Goal: Find specific page/section: Find specific page/section

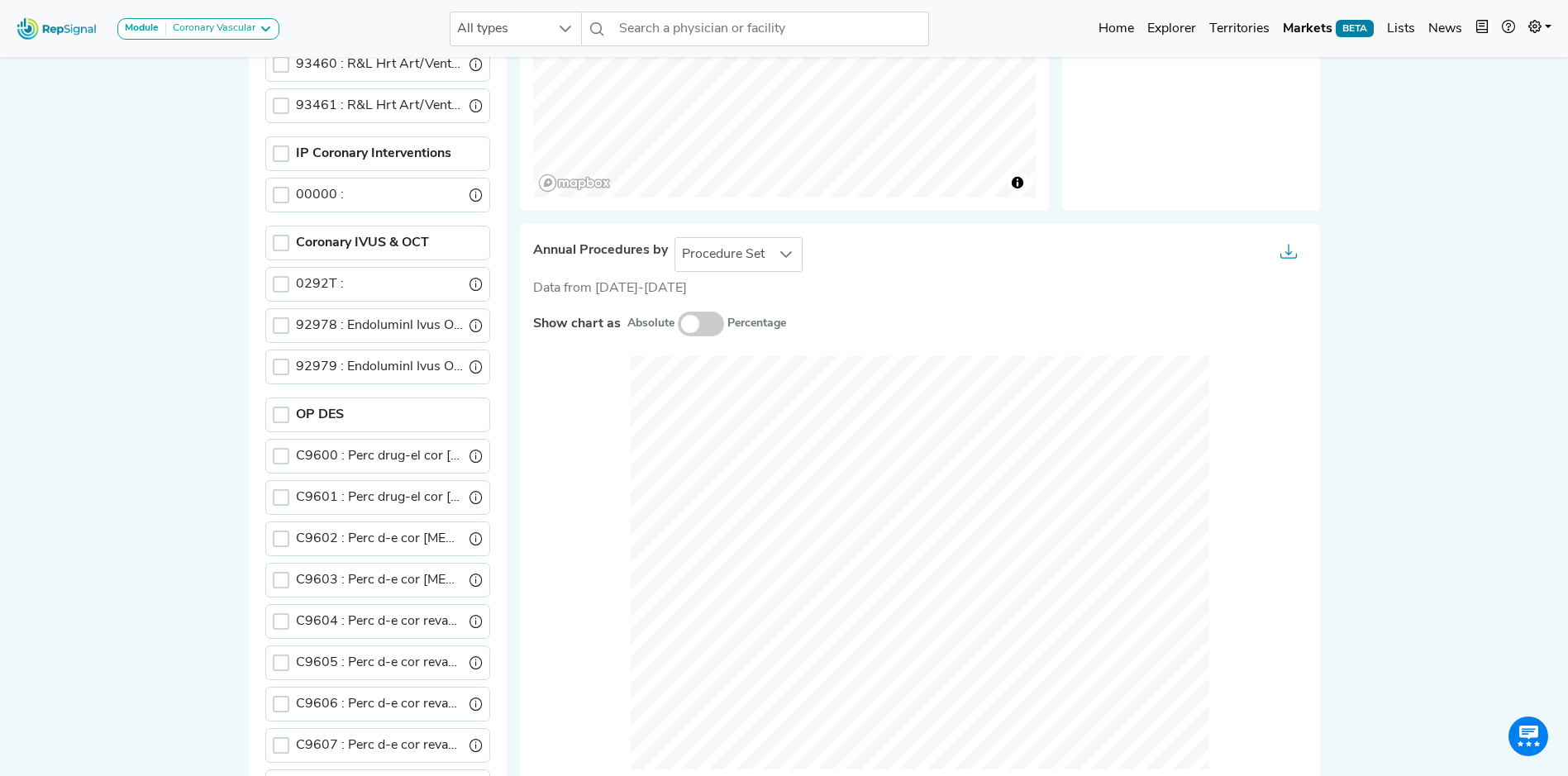
scroll to position [9, 6]
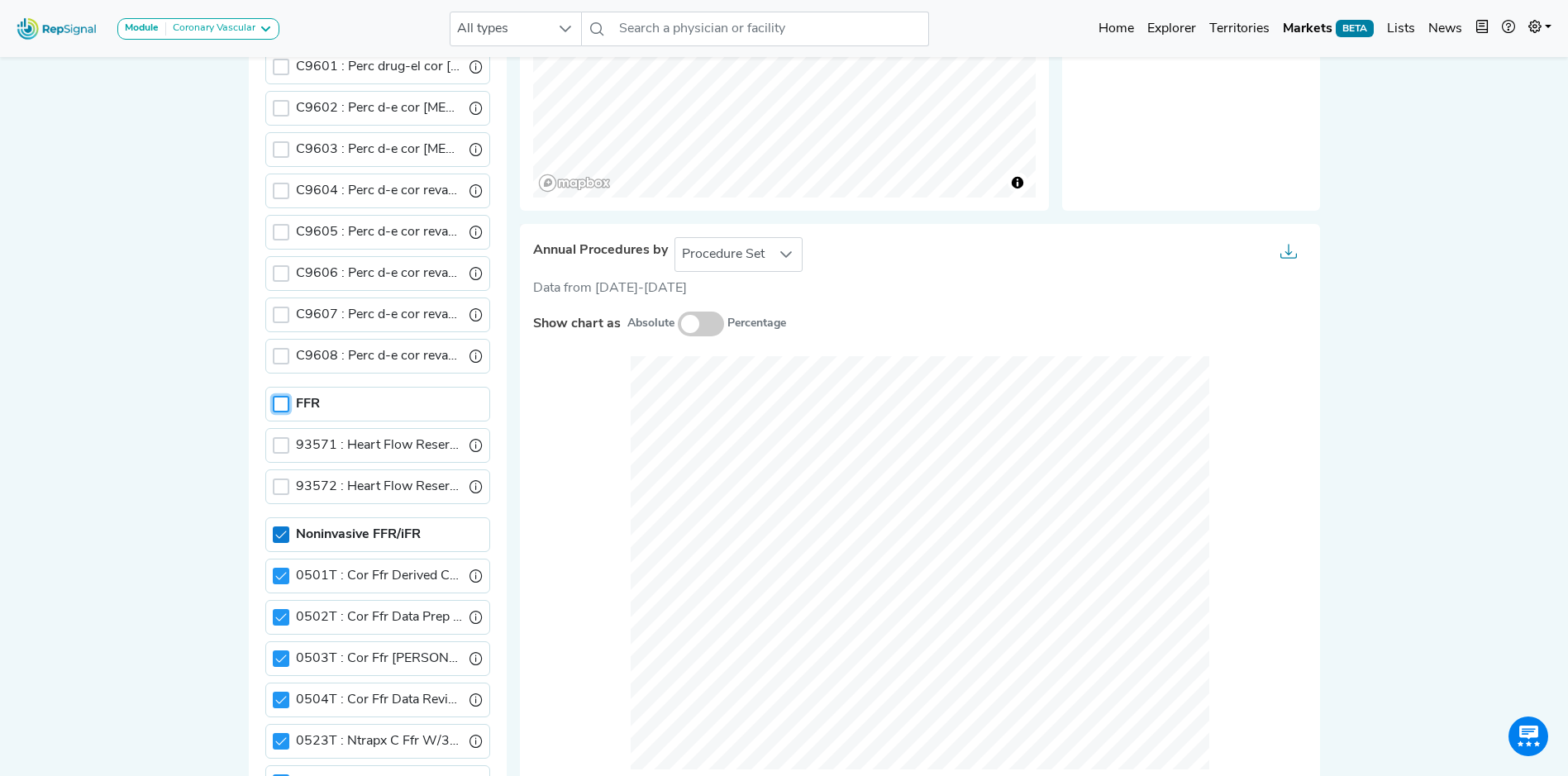
click at [275, 539] on icon at bounding box center [281, 534] width 11 height 11
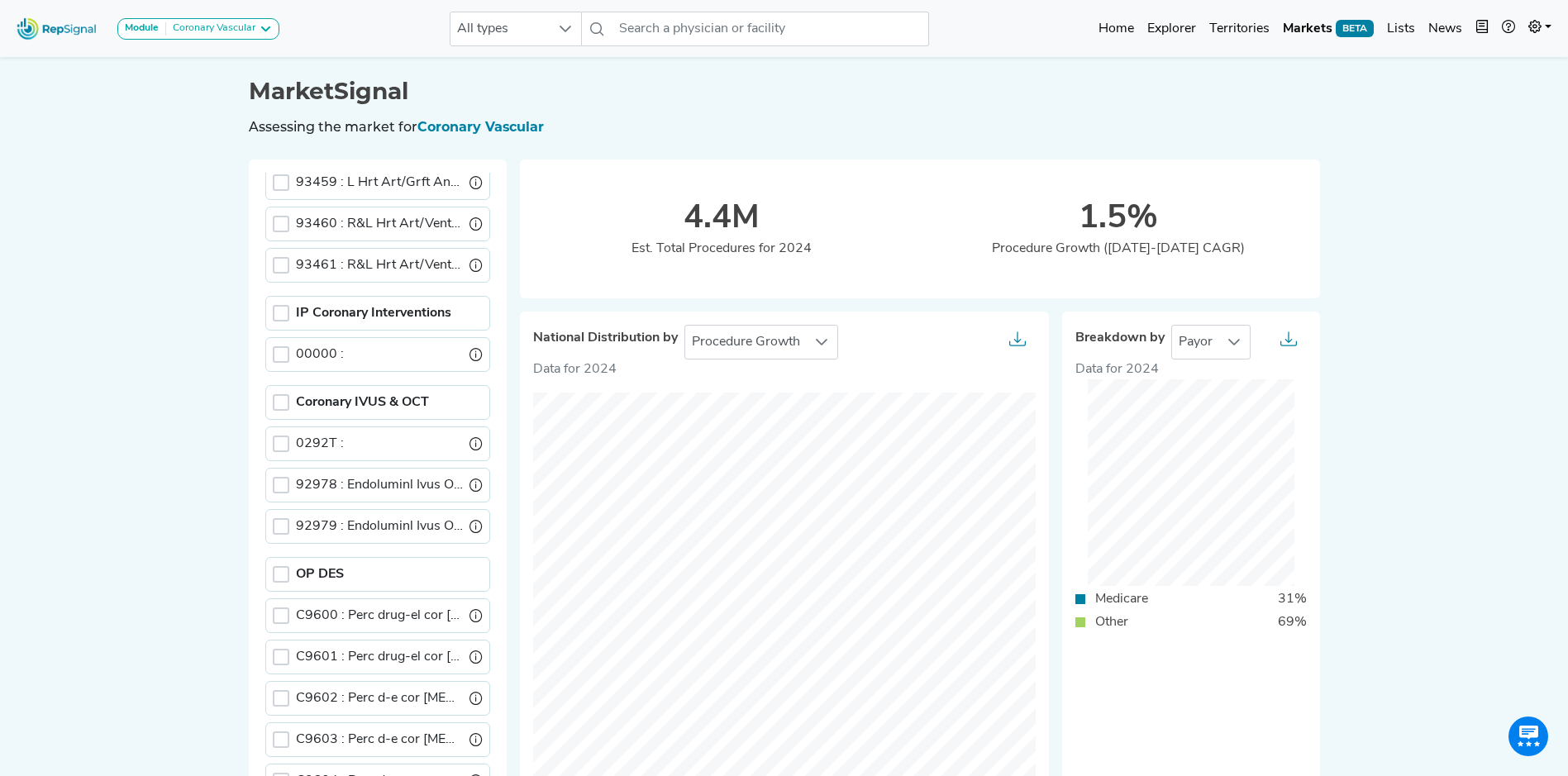
scroll to position [457, 0]
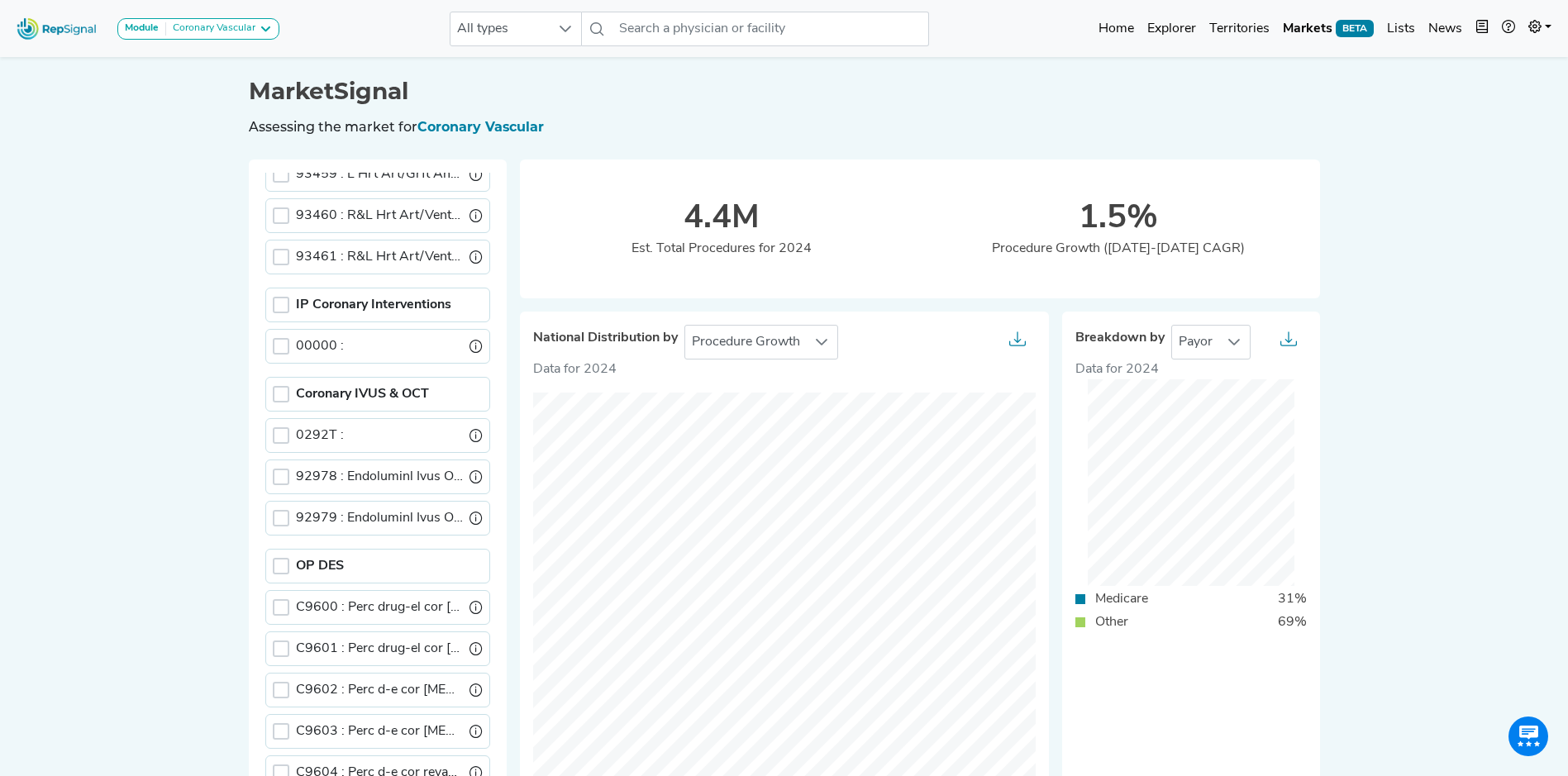
click at [114, 338] on div "Module Coronary Vascular Cardiac Rhythm Management & Electrophysiology Coronary…" at bounding box center [784, 741] width 1568 height 1483
click at [165, 413] on div "Module Coronary Vascular Cardiac Rhythm Management & Electrophysiology Coronary…" at bounding box center [784, 741] width 1568 height 1483
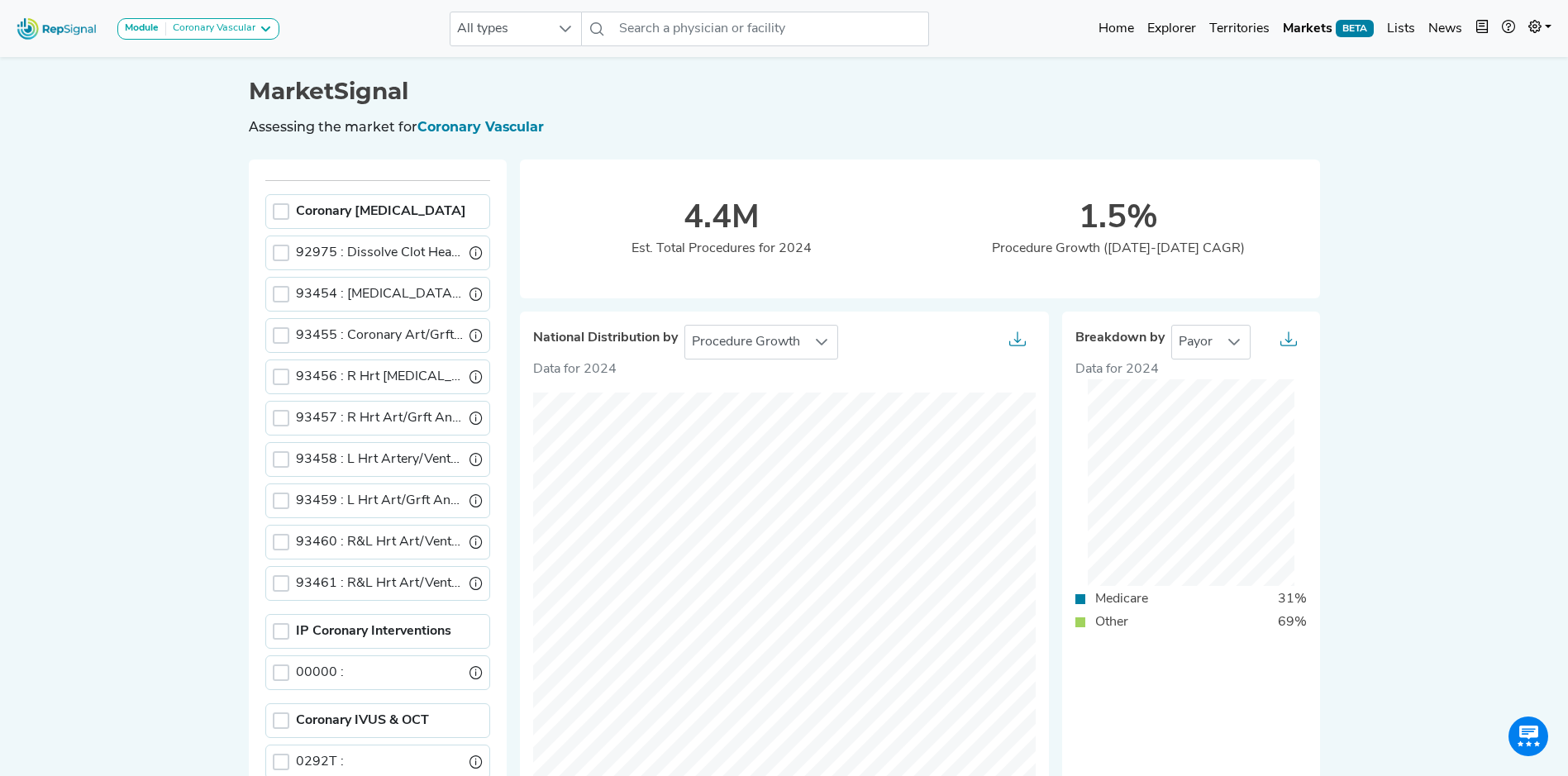
scroll to position [125, 0]
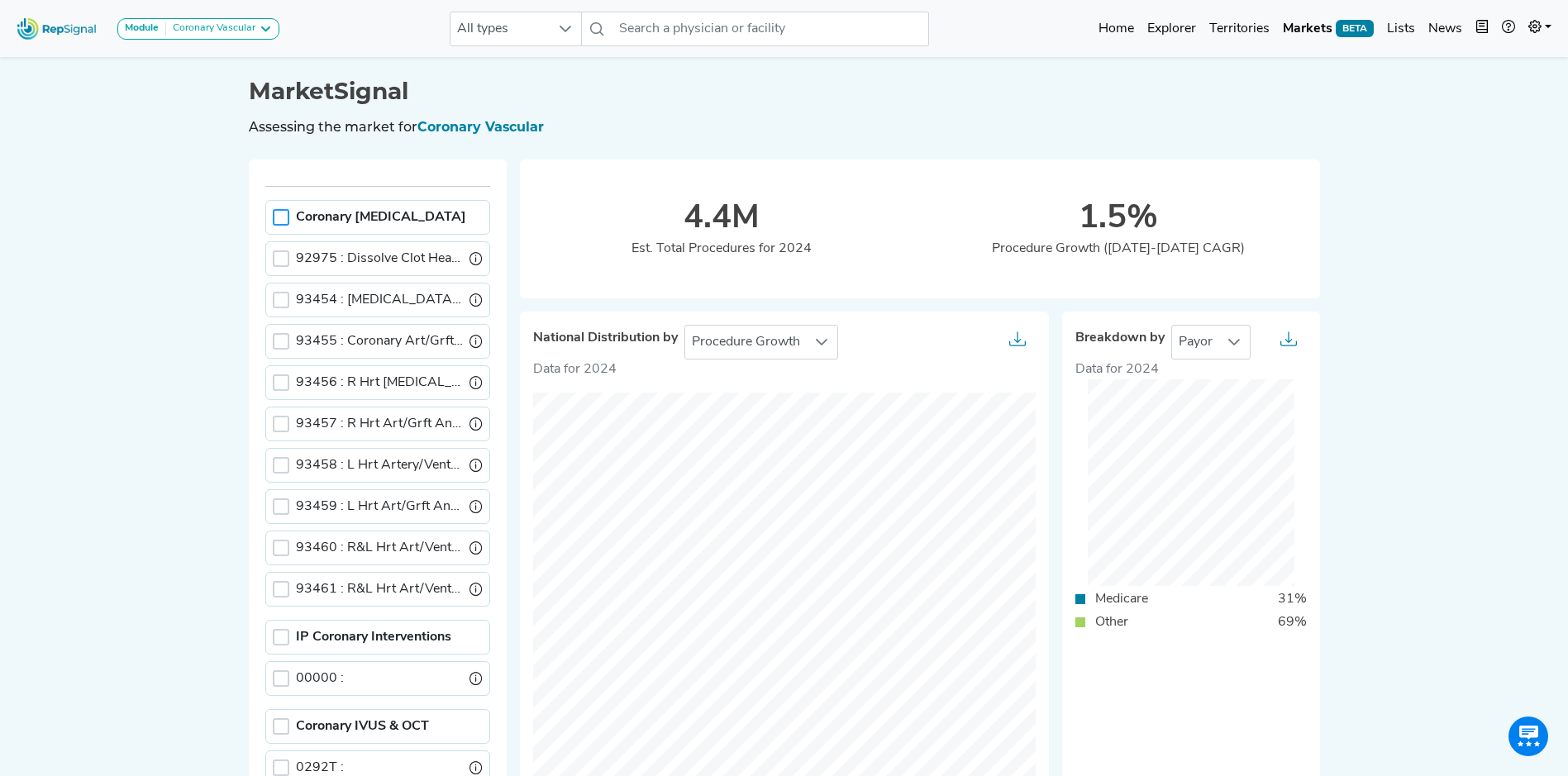
click at [273, 217] on div at bounding box center [281, 217] width 16 height 16
click at [275, 258] on icon at bounding box center [280, 259] width 10 height 8
click at [275, 300] on icon at bounding box center [280, 299] width 10 height 8
click at [275, 335] on icon at bounding box center [281, 341] width 11 height 11
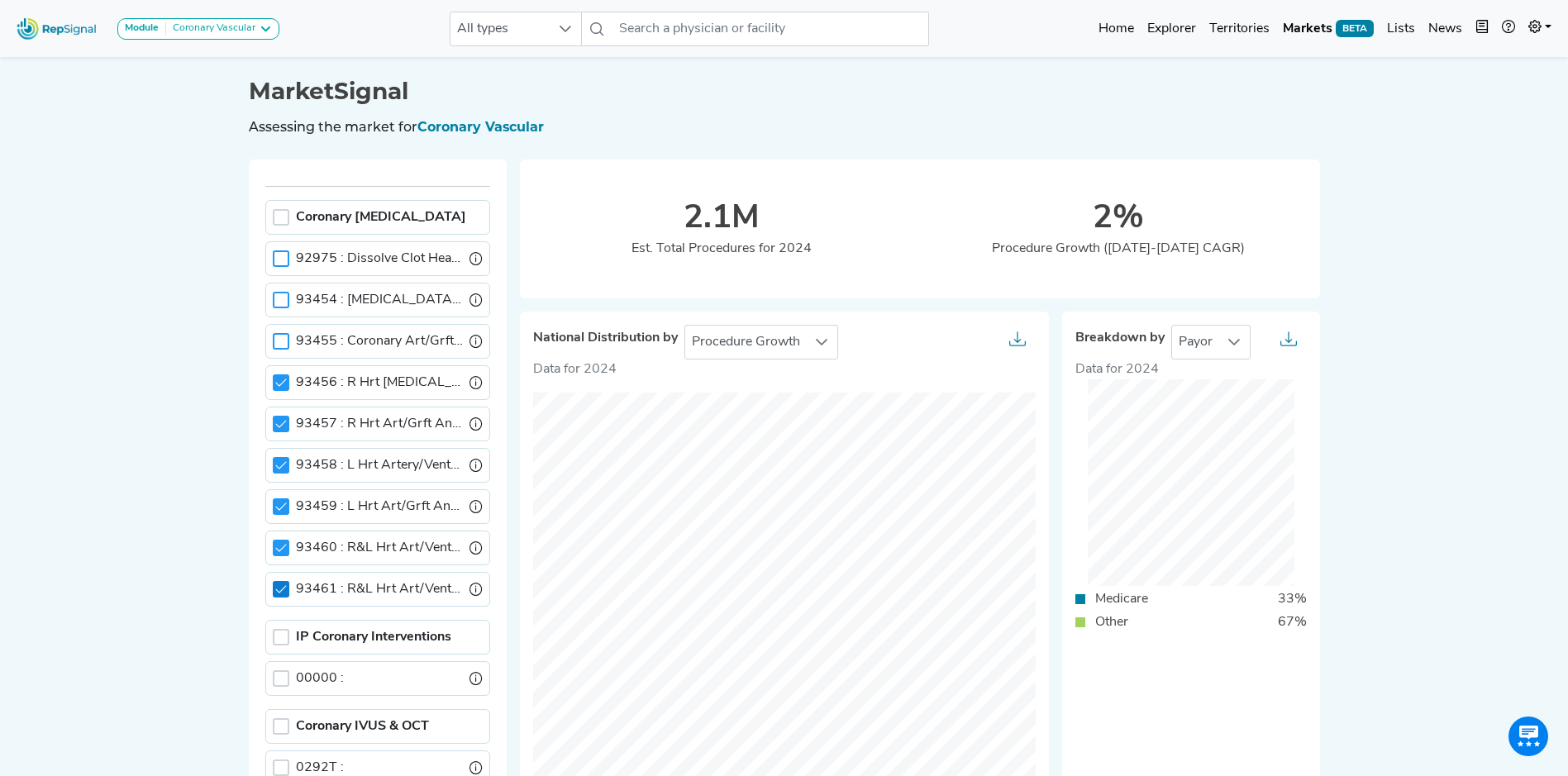
click at [276, 594] on div at bounding box center [281, 588] width 16 height 16
click at [275, 546] on icon at bounding box center [281, 548] width 11 height 11
click at [273, 338] on div at bounding box center [281, 340] width 16 height 16
click at [273, 300] on div at bounding box center [281, 299] width 16 height 16
click at [275, 300] on icon at bounding box center [280, 299] width 10 height 8
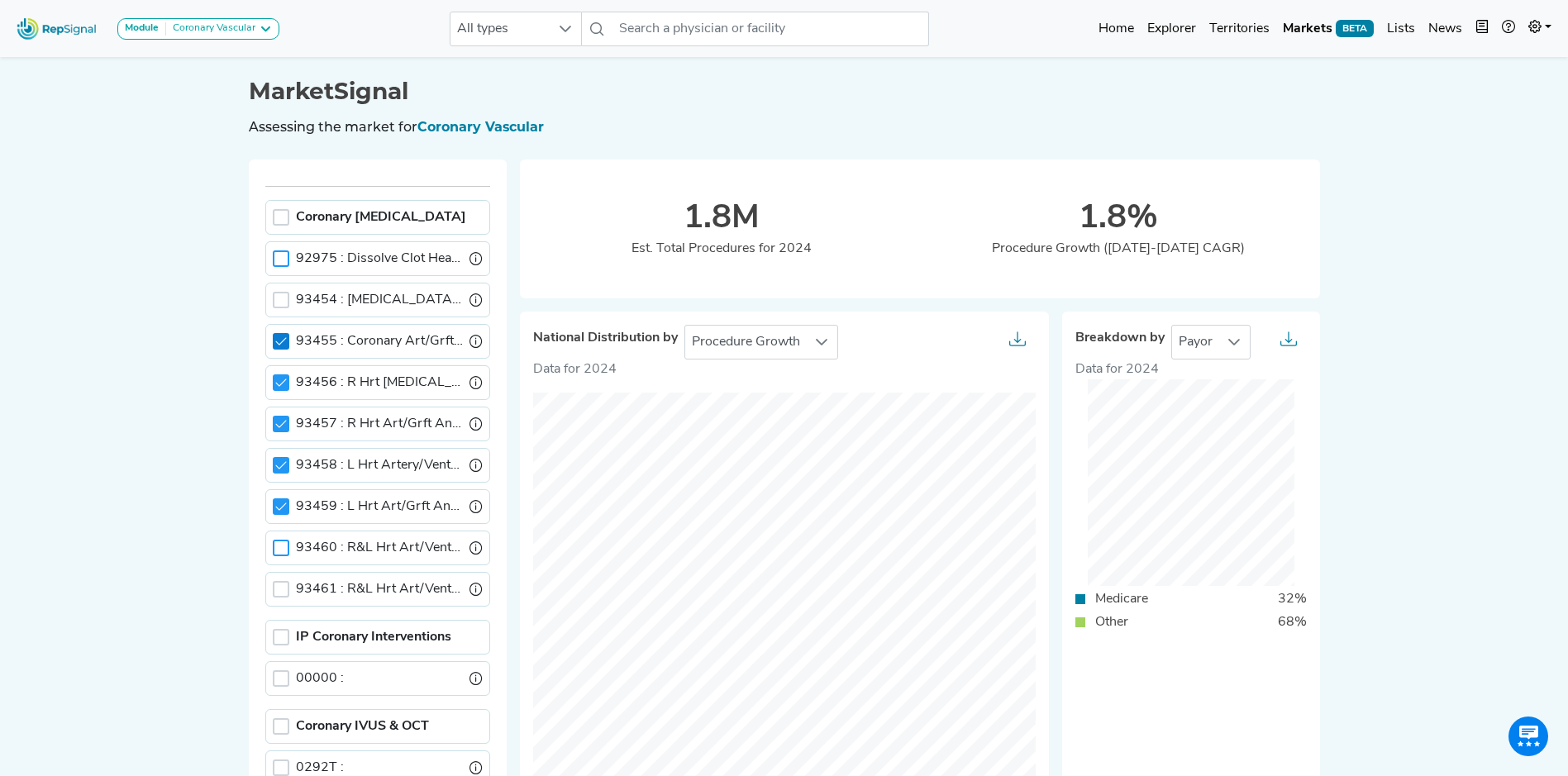
click at [275, 345] on icon at bounding box center [281, 341] width 11 height 11
click at [275, 378] on icon at bounding box center [281, 383] width 11 height 11
click at [275, 424] on icon at bounding box center [281, 424] width 11 height 11
click at [275, 465] on icon at bounding box center [281, 465] width 11 height 11
click at [275, 506] on icon at bounding box center [281, 506] width 11 height 11
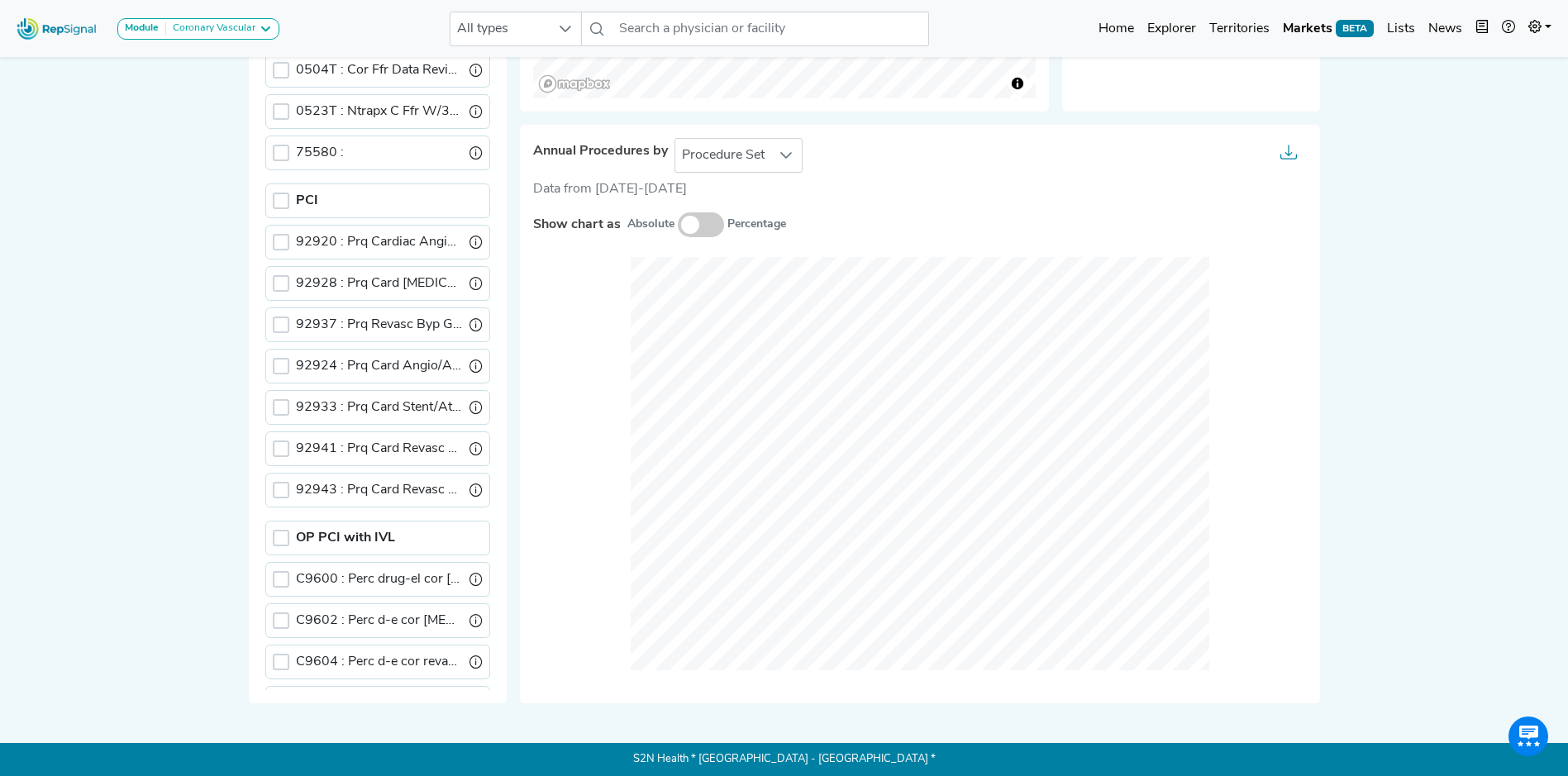
scroll to position [959, 0]
click at [273, 205] on div at bounding box center [281, 202] width 16 height 16
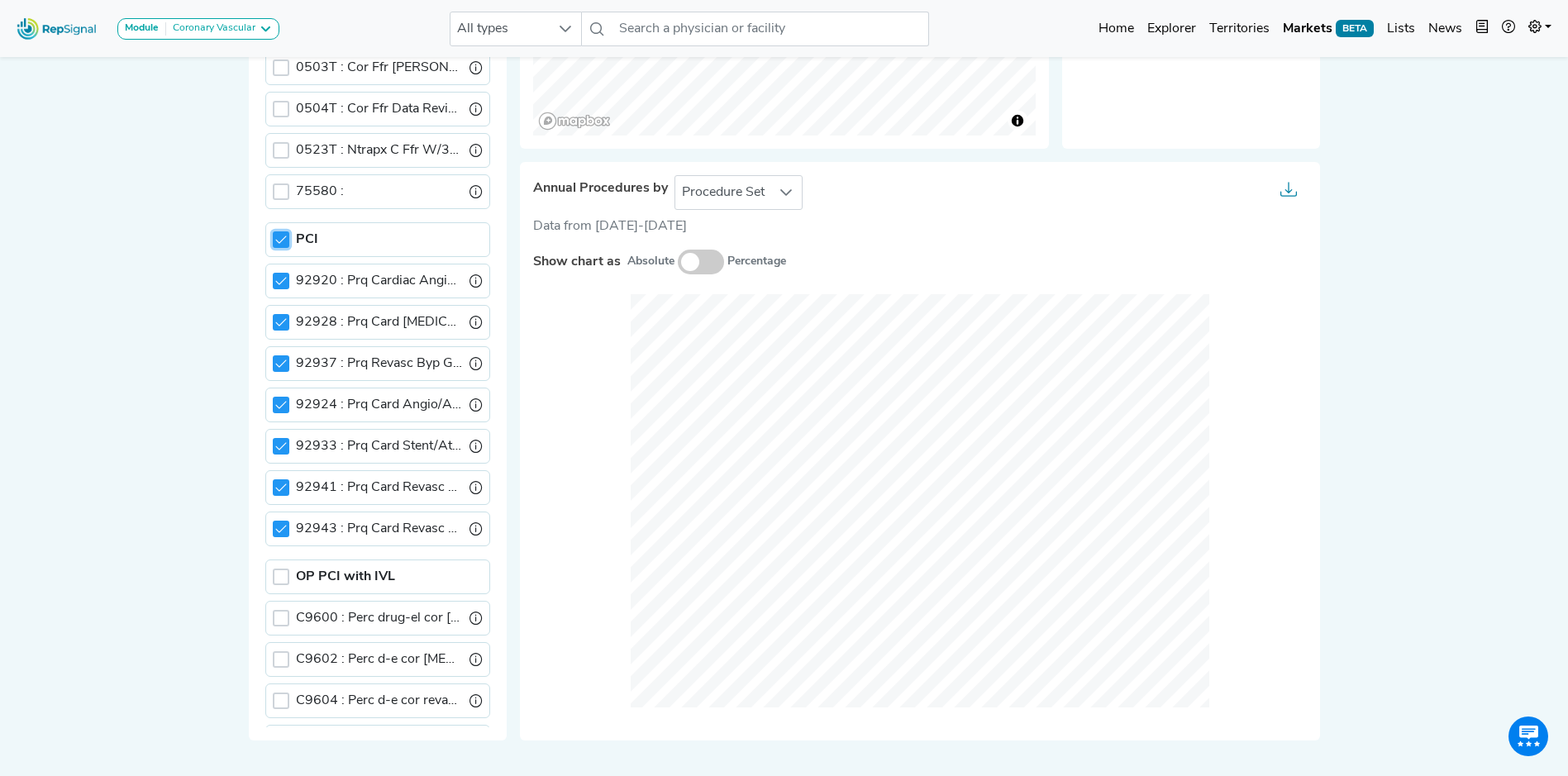
scroll to position [707, 12]
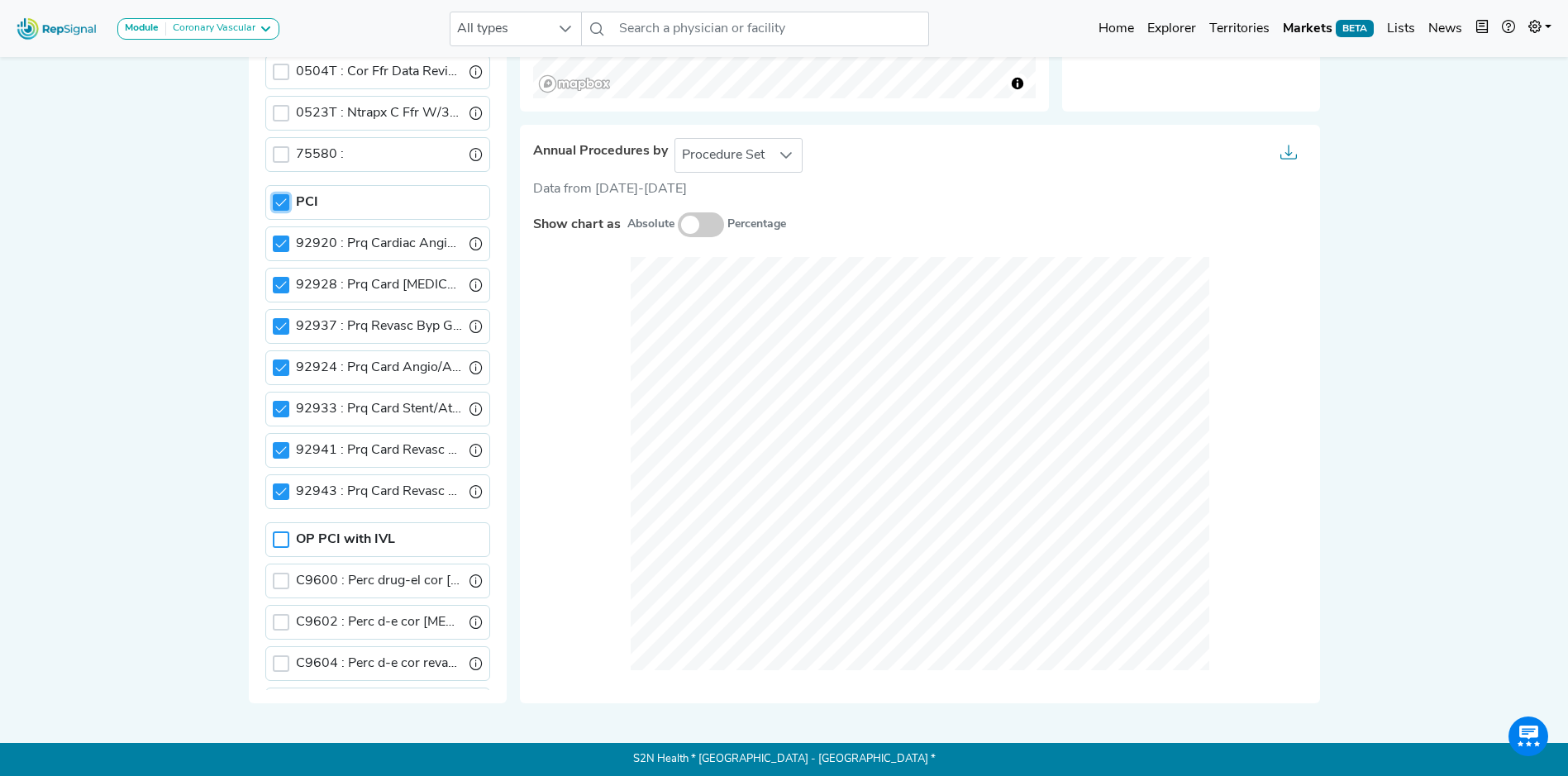
click at [273, 541] on div at bounding box center [281, 539] width 16 height 16
click at [275, 204] on icon at bounding box center [280, 202] width 10 height 8
click at [273, 203] on div at bounding box center [281, 202] width 16 height 16
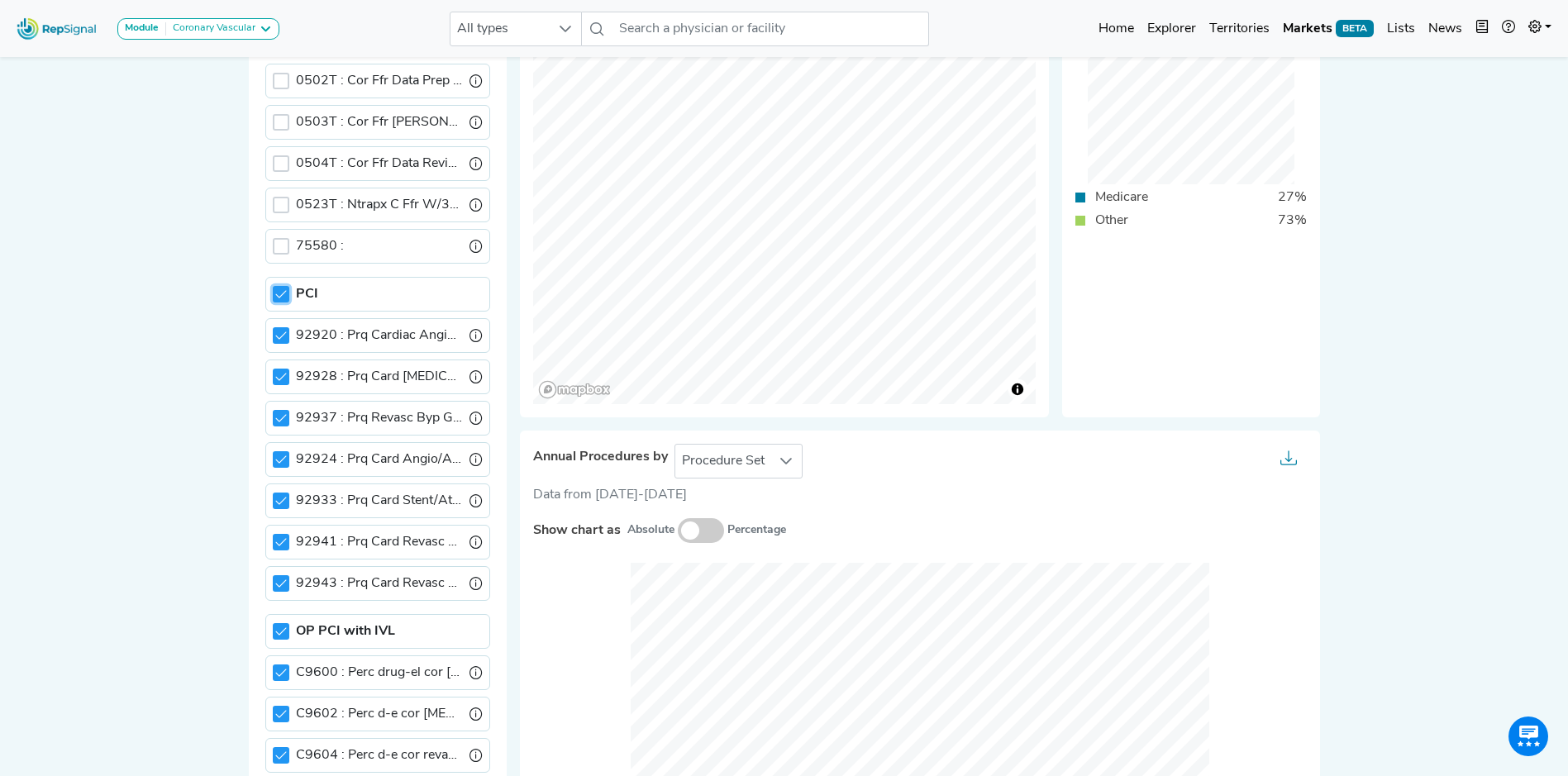
scroll to position [661, 12]
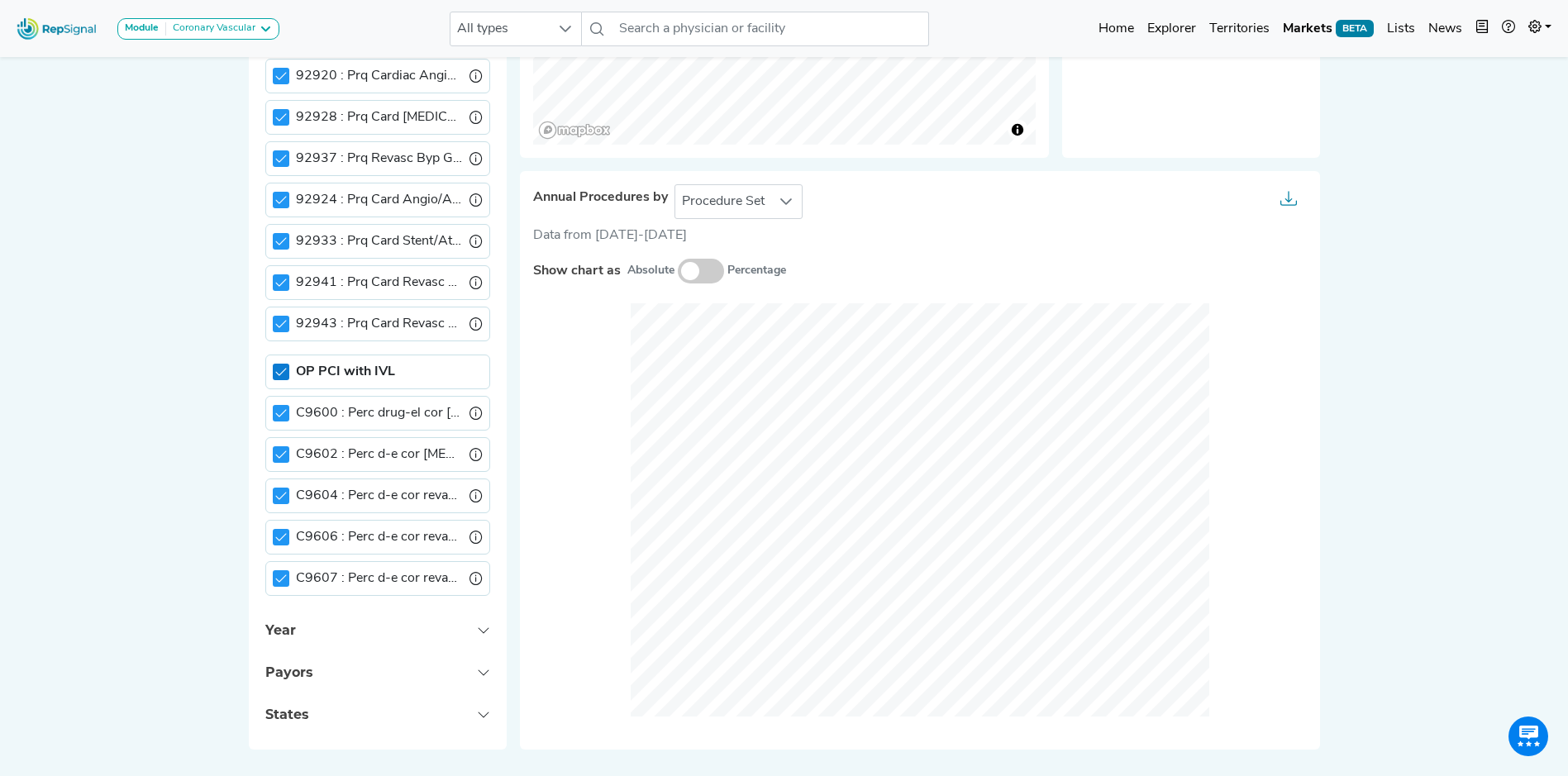
click at [275, 367] on icon at bounding box center [281, 371] width 11 height 11
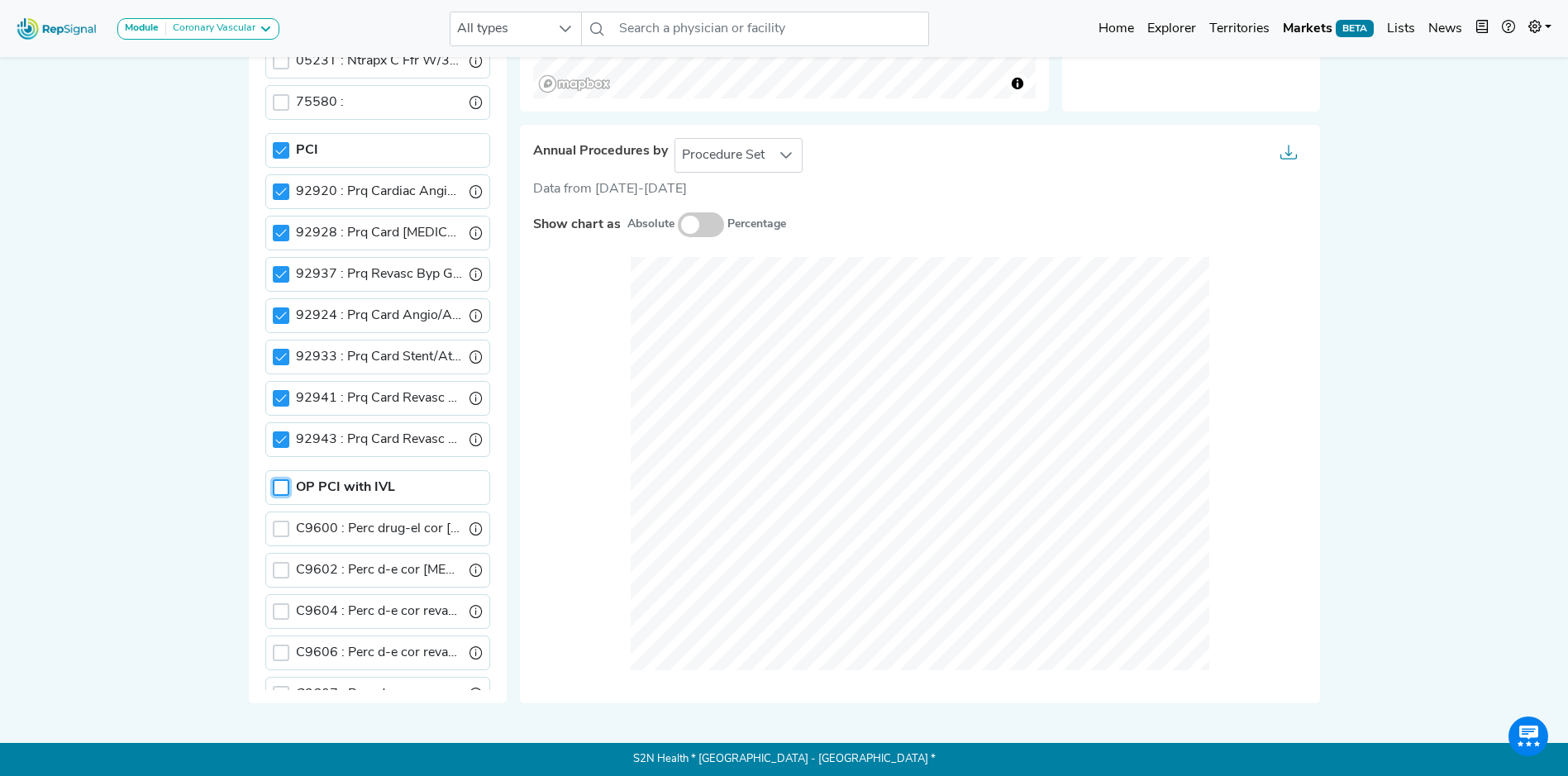
scroll to position [995, 0]
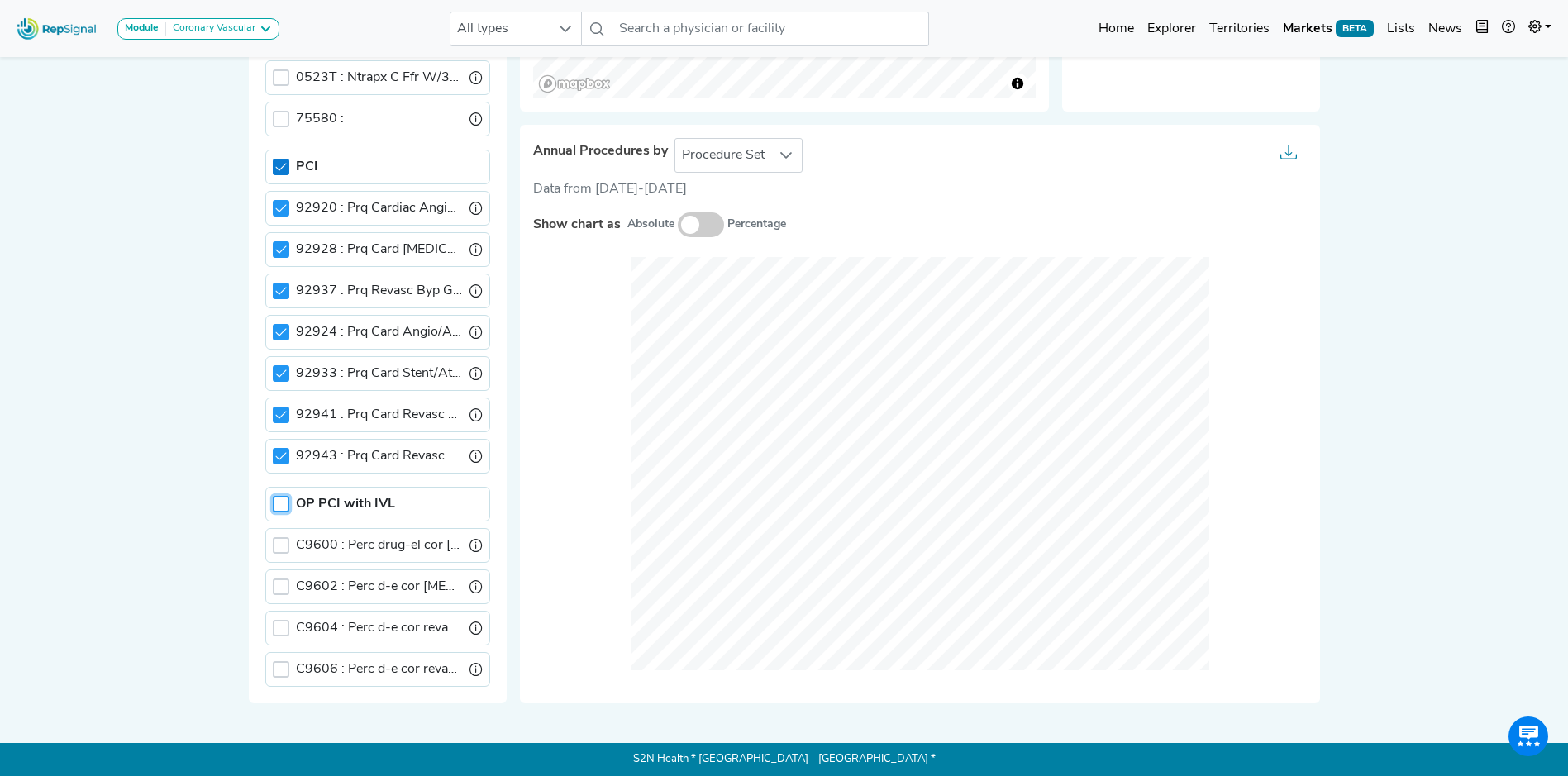
click at [275, 168] on icon at bounding box center [280, 167] width 10 height 8
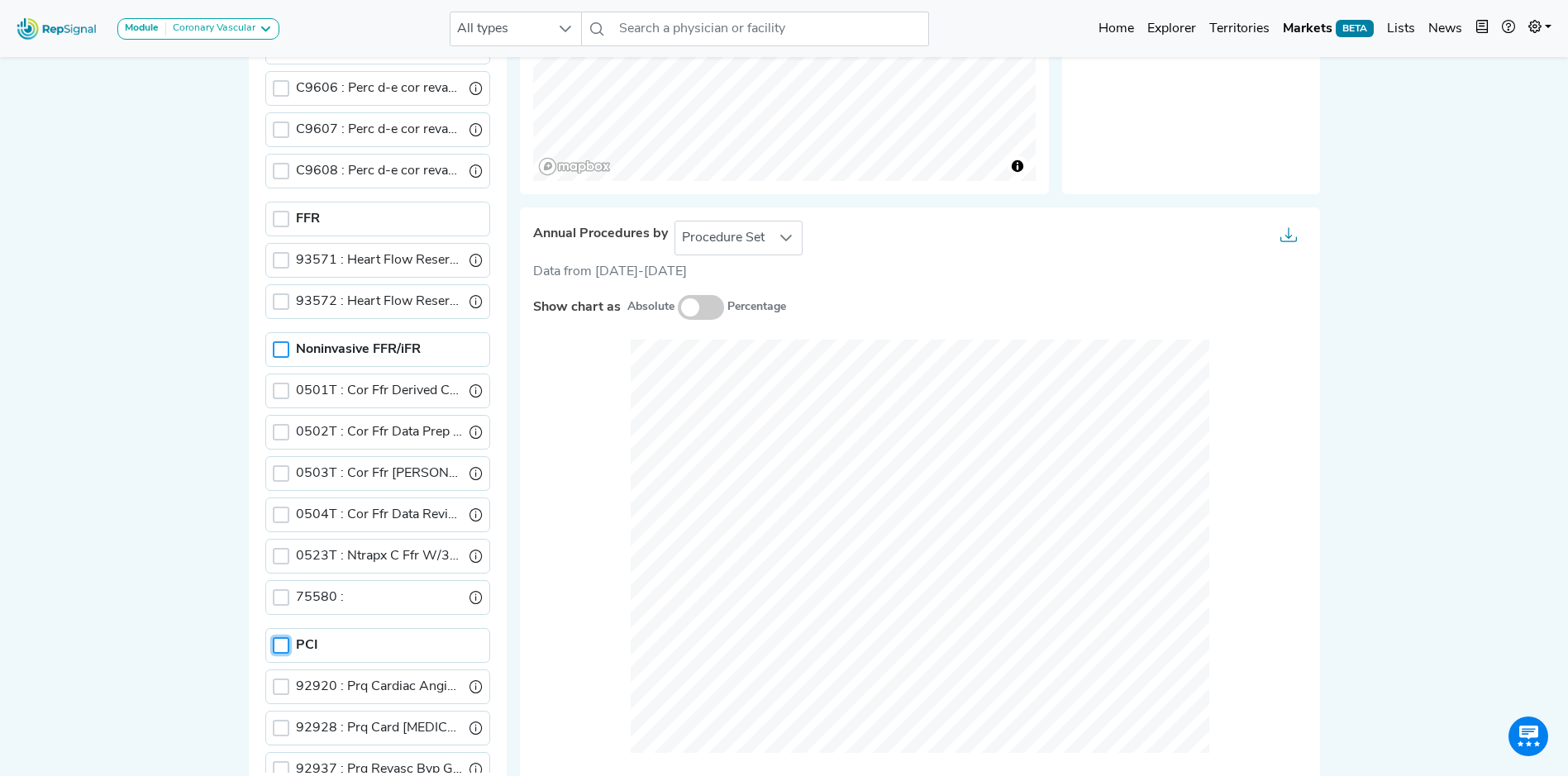
scroll to position [595, 0]
click at [273, 222] on div at bounding box center [281, 223] width 16 height 16
click at [273, 358] on div at bounding box center [281, 352] width 16 height 16
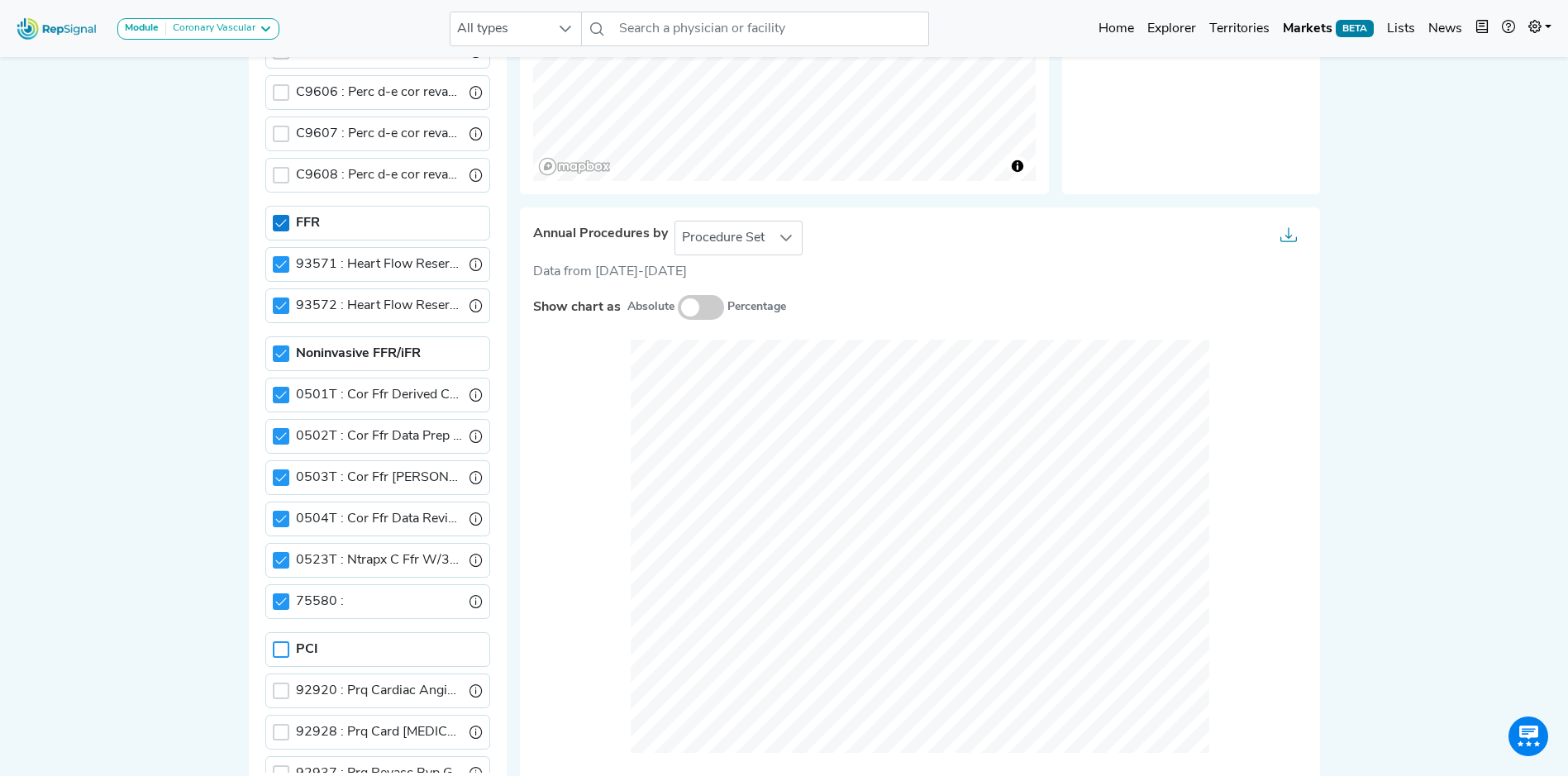
click at [273, 229] on div at bounding box center [281, 223] width 16 height 16
click at [275, 226] on icon at bounding box center [280, 223] width 10 height 8
click at [275, 352] on icon at bounding box center [281, 353] width 11 height 11
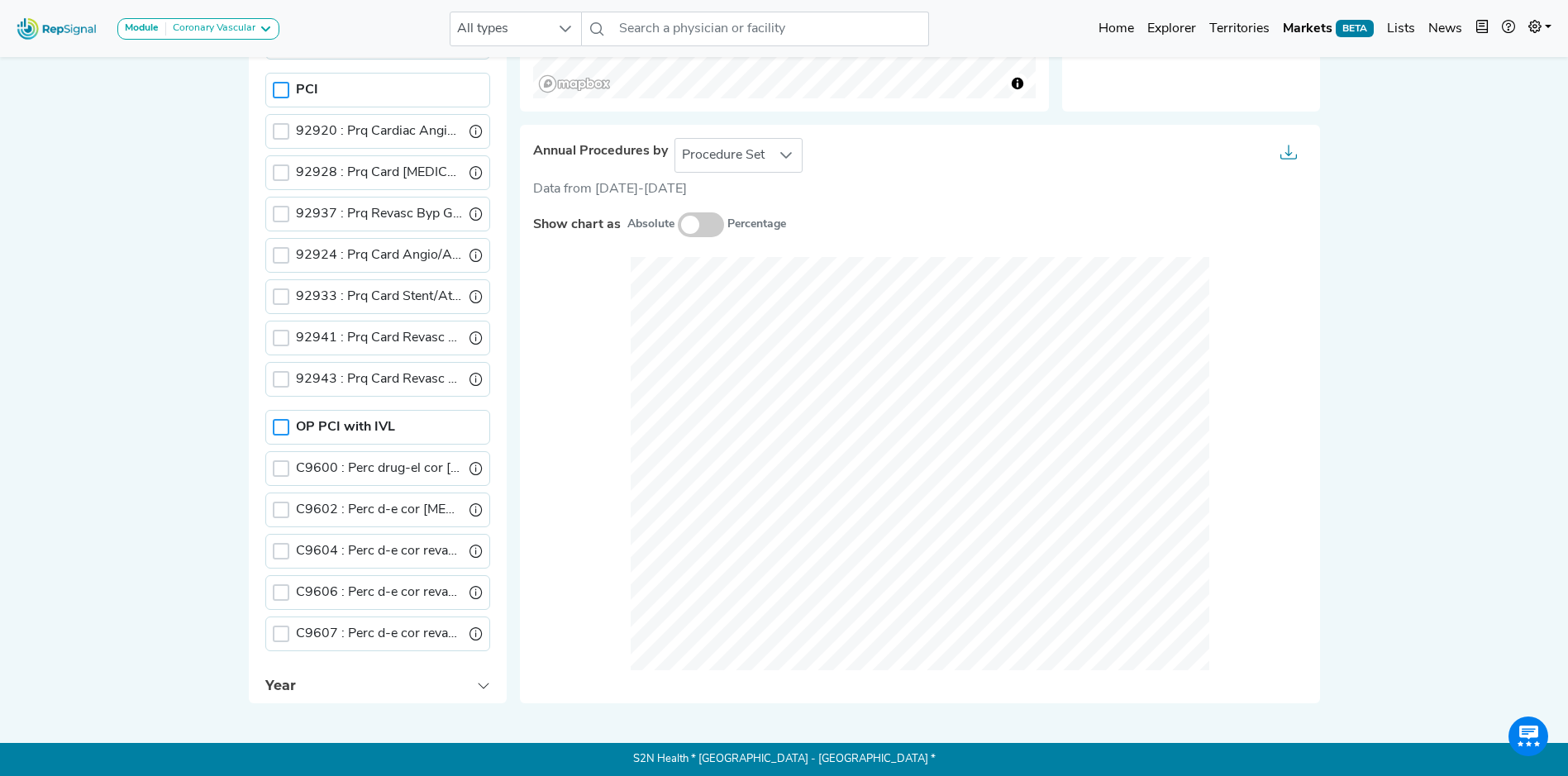
scroll to position [978, 0]
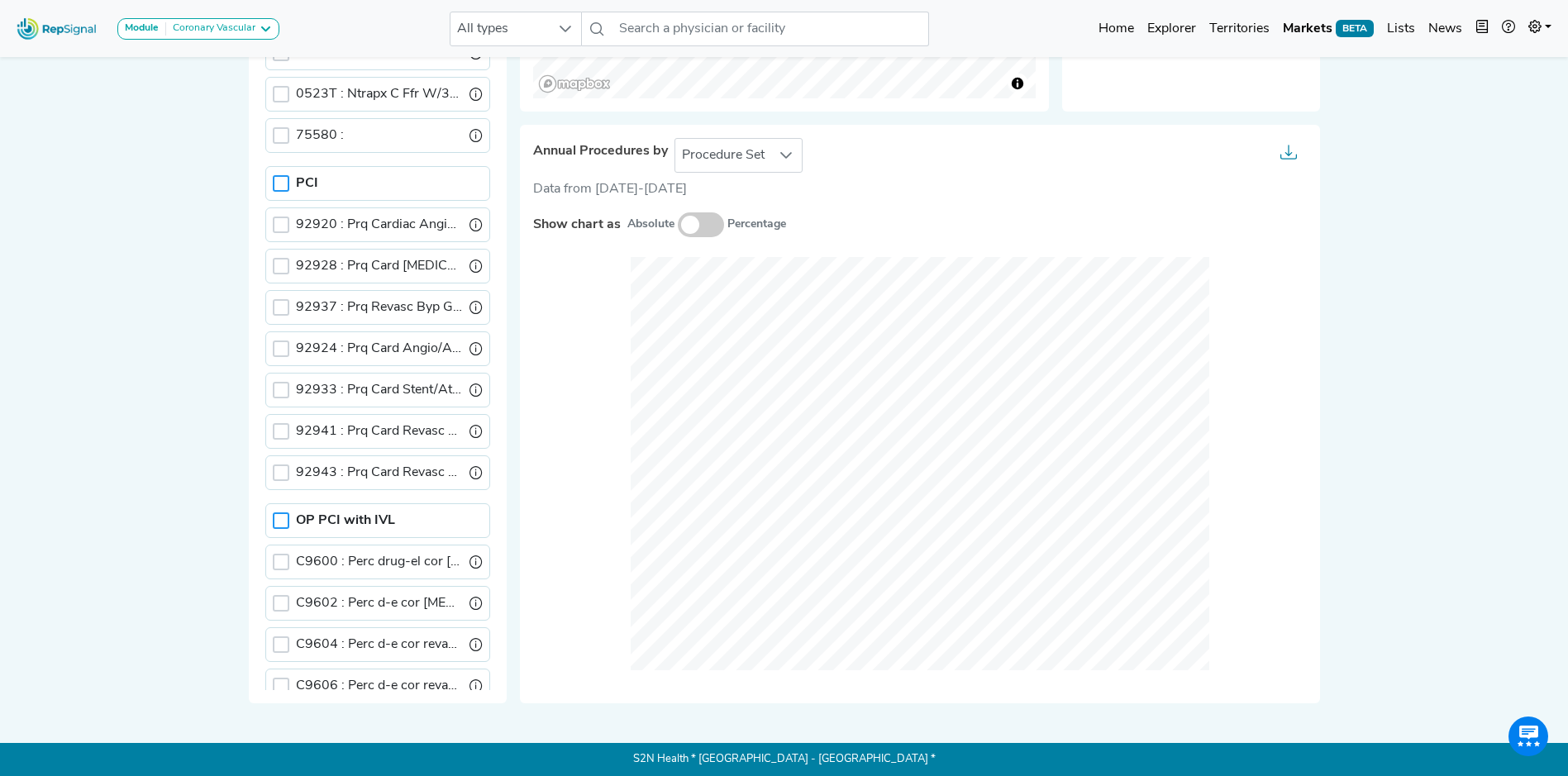
click at [273, 179] on div at bounding box center [281, 183] width 16 height 16
